Goal: Task Accomplishment & Management: Use online tool/utility

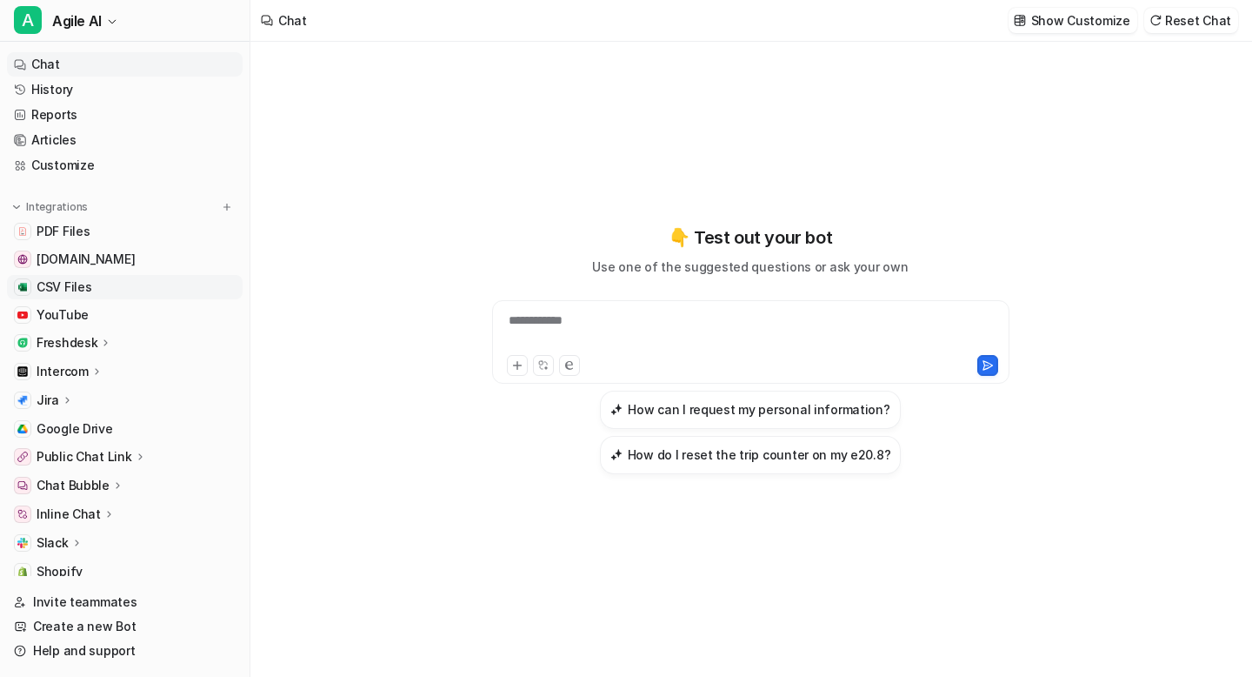
click at [127, 287] on link "CSV Files" at bounding box center [125, 287] width 236 height 24
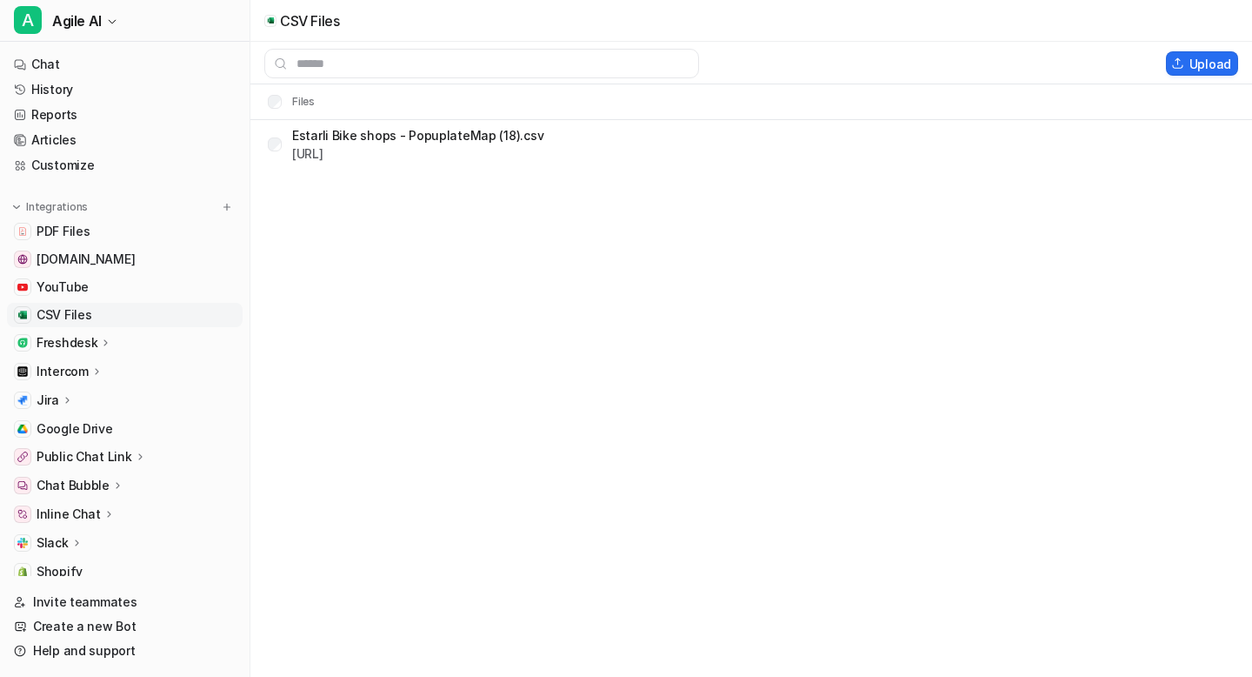
click at [90, 322] on link "CSV Files" at bounding box center [125, 315] width 236 height 24
click at [1192, 63] on button "Upload" at bounding box center [1202, 63] width 72 height 24
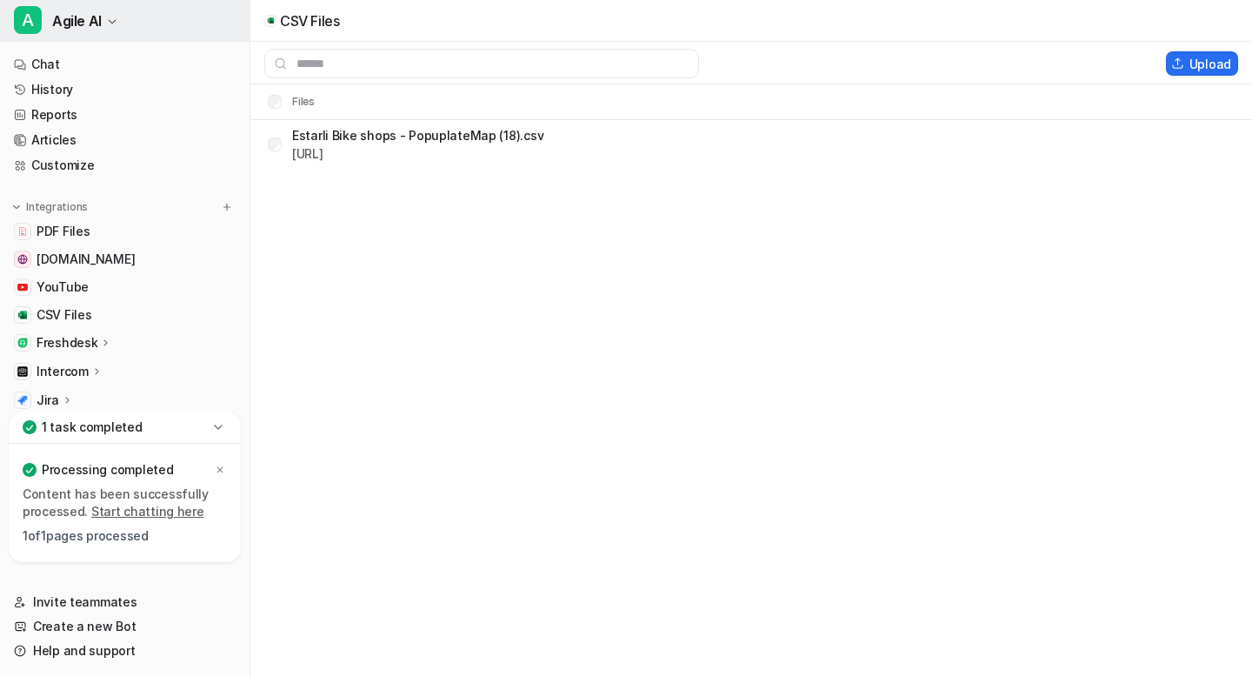
click at [110, 26] on icon "button" at bounding box center [112, 22] width 10 height 10
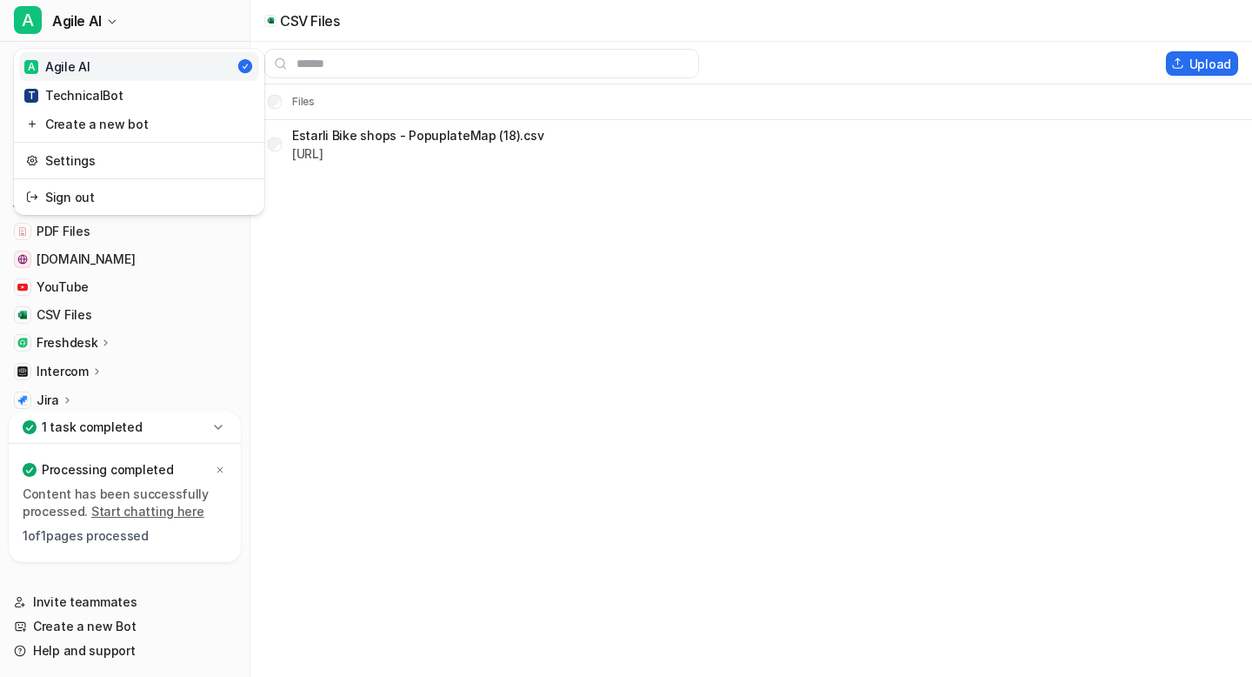
click at [135, 64] on link "A Agile AI" at bounding box center [139, 66] width 240 height 29
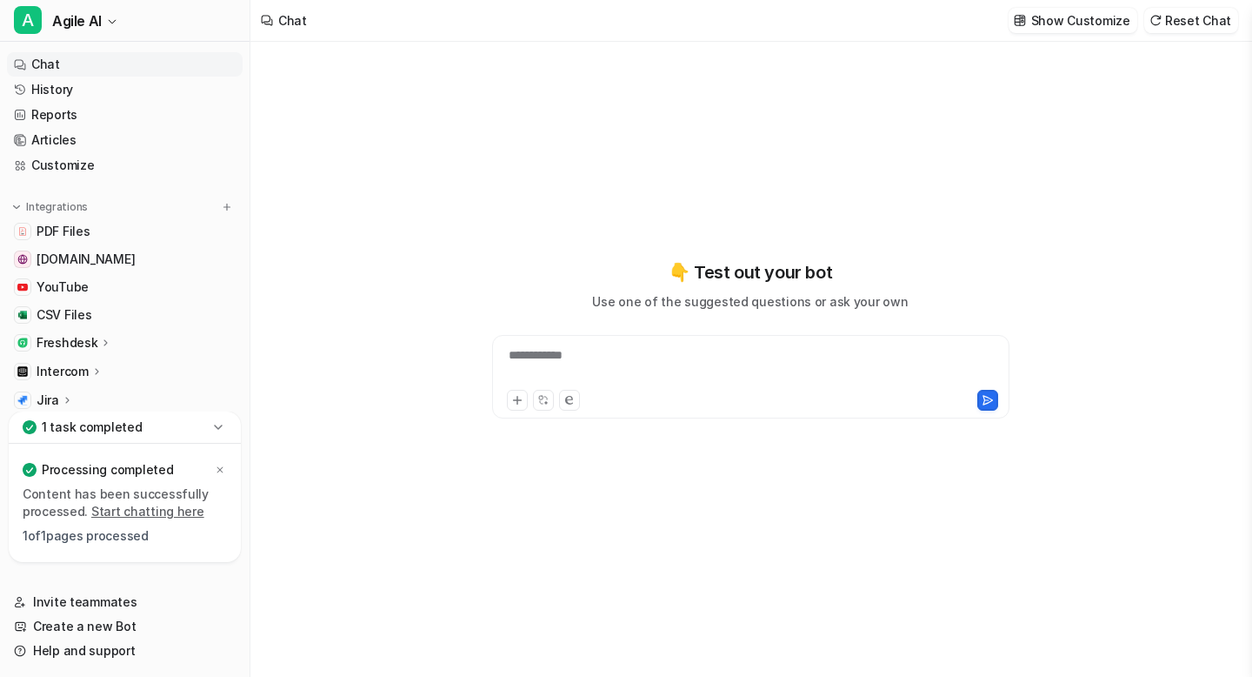
type textarea "**********"
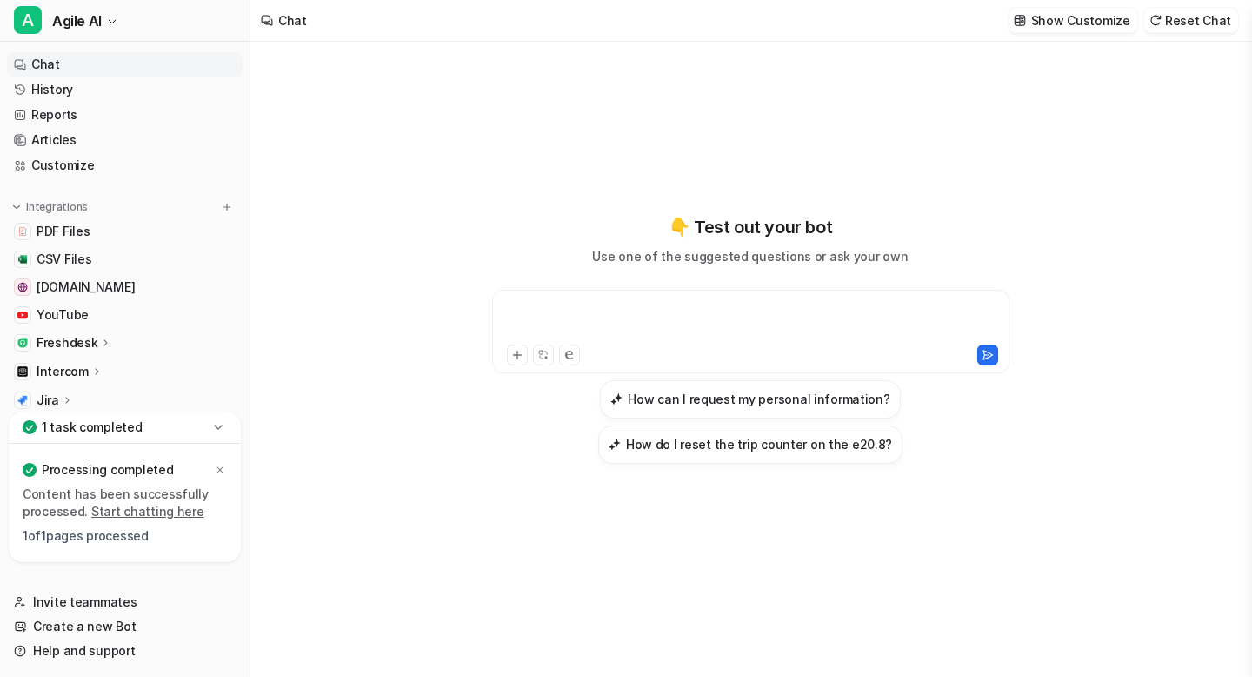
click at [609, 320] on div at bounding box center [751, 321] width 509 height 40
paste div
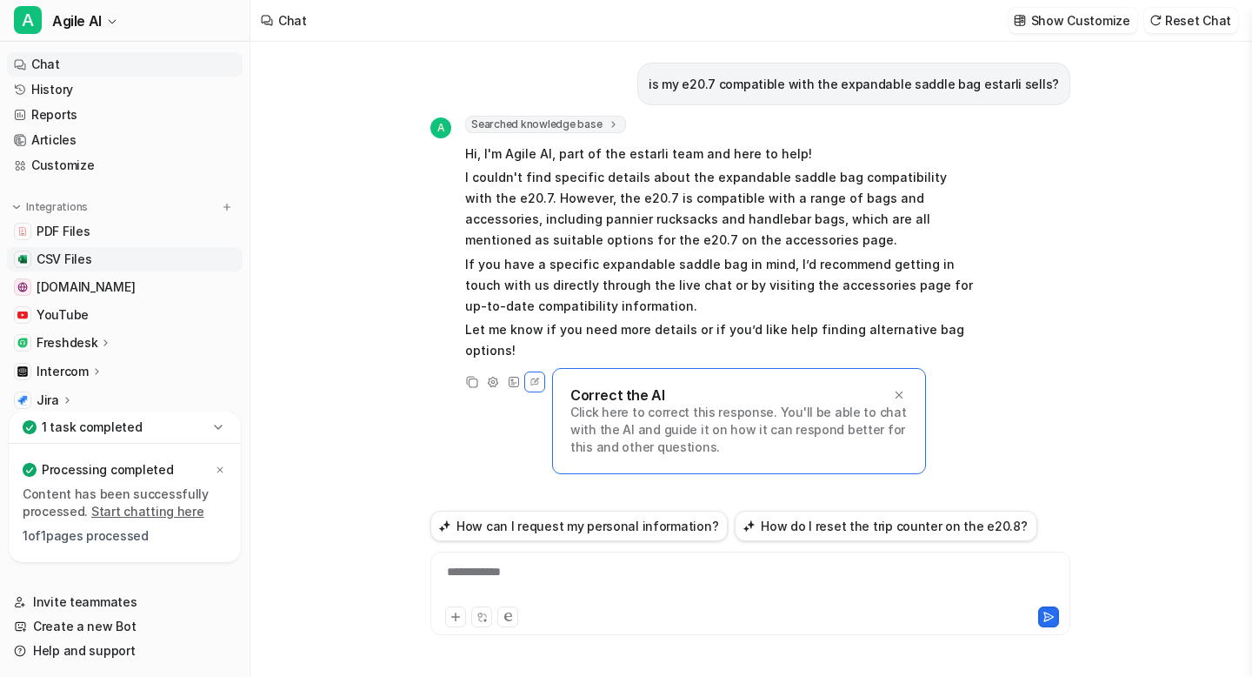
click at [79, 253] on span "CSV Files" at bounding box center [64, 258] width 55 height 17
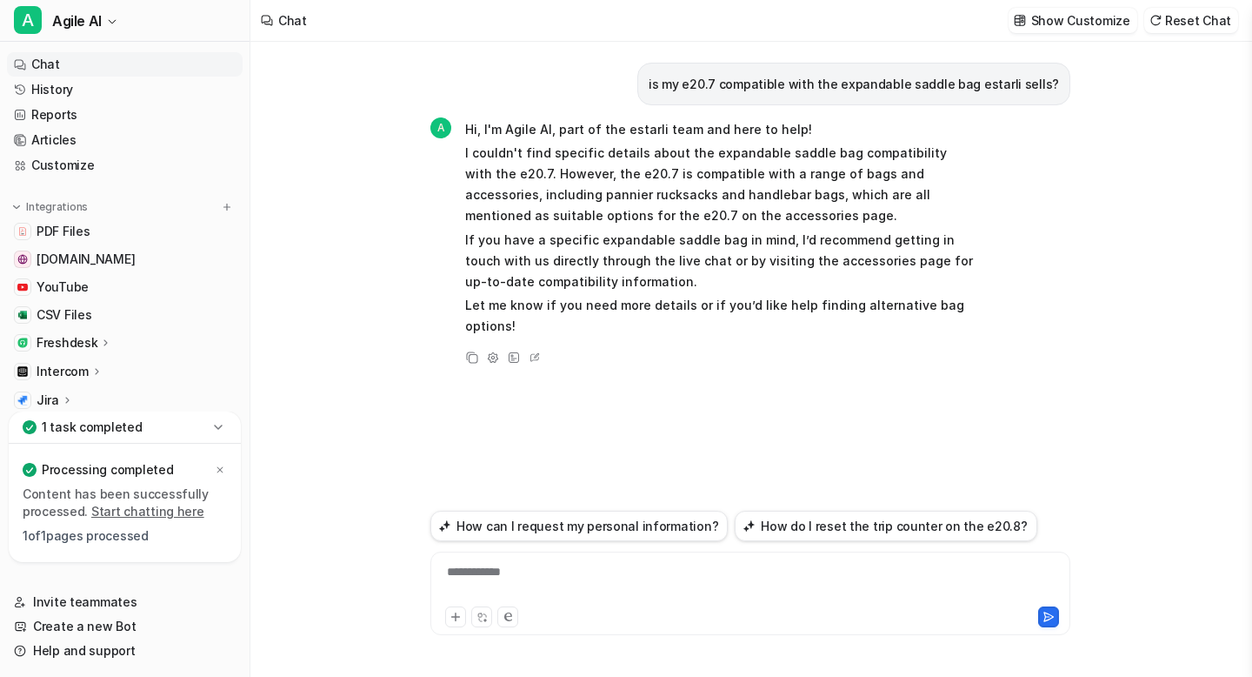
click at [575, 568] on div "**********" at bounding box center [750, 583] width 631 height 40
click at [77, 311] on span "CSV Files" at bounding box center [64, 314] width 55 height 17
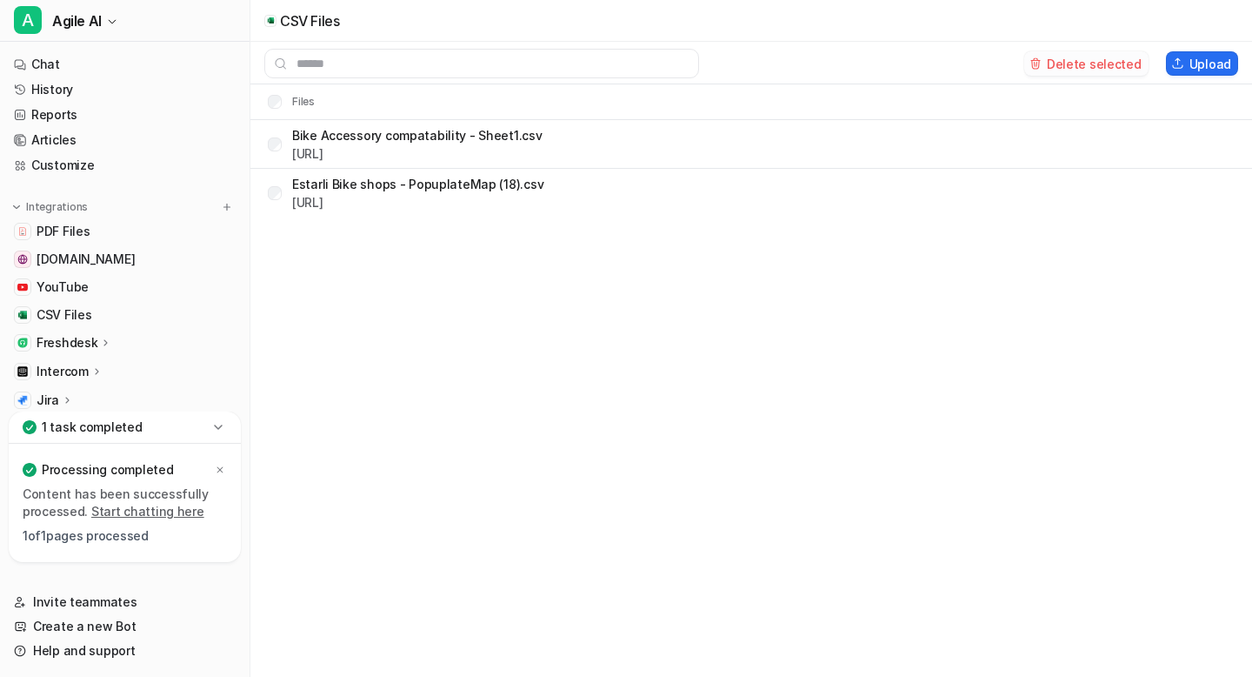
click at [1101, 59] on button "Delete selected" at bounding box center [1087, 63] width 124 height 24
click at [1197, 69] on button "Upload" at bounding box center [1202, 63] width 72 height 24
